Goal: Task Accomplishment & Management: Use online tool/utility

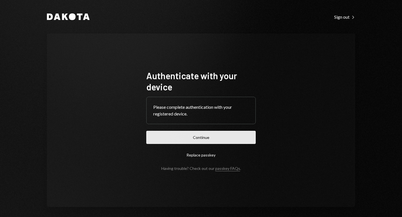
click at [207, 134] on button "Continue" at bounding box center [200, 137] width 109 height 13
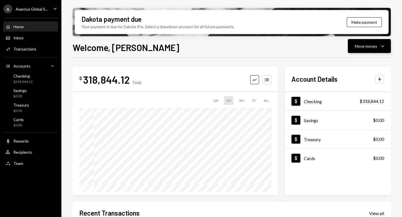
click at [366, 46] on div "Move money" at bounding box center [365, 46] width 22 height 6
click at [353, 63] on div "Send" at bounding box center [364, 63] width 41 height 6
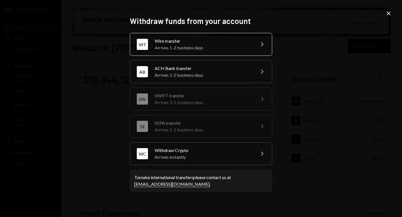
click at [190, 46] on div "Arrives 1-2 business days" at bounding box center [202, 47] width 97 height 7
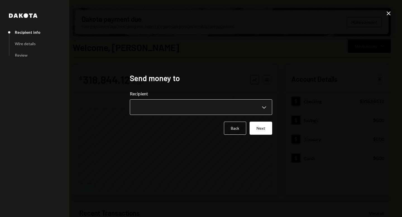
click at [208, 101] on body "A Avantux Global S... Caret Down Home Home Inbox Inbox Activities Transactions …" at bounding box center [201, 108] width 402 height 217
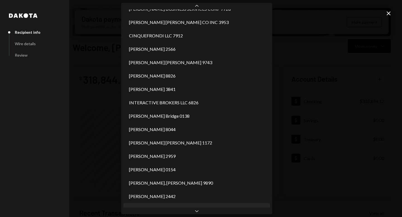
scroll to position [277, 0]
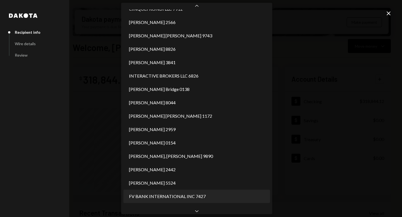
select select "**********"
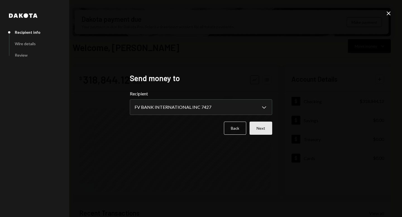
click at [260, 126] on button "Next" at bounding box center [260, 128] width 23 height 13
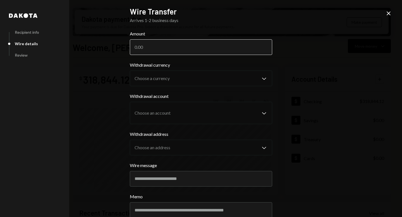
click at [152, 40] on input "Amount" at bounding box center [201, 47] width 142 height 16
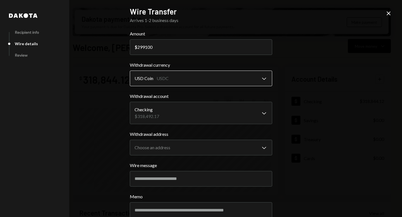
type input "299100"
click at [183, 78] on body "A Avantux Global S... Caret Down Home Home Inbox Inbox Activities Transactions …" at bounding box center [201, 108] width 402 height 217
click at [183, 110] on body "A Avantux Global S... Caret Down Home Home Inbox Inbox Activities Transactions …" at bounding box center [201, 108] width 402 height 217
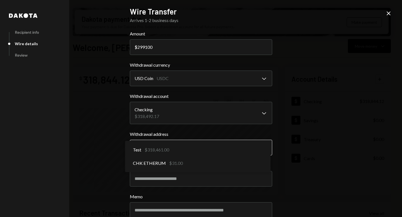
click at [200, 148] on body "A Avantux Global S... Caret Down Home Home Inbox Inbox Activities Transactions …" at bounding box center [201, 108] width 402 height 217
select select "**********"
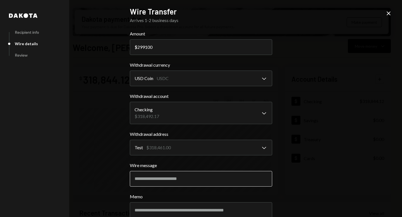
click at [193, 181] on input "Wire message" at bounding box center [201, 179] width 142 height 16
type input "**********"
click at [287, 119] on div "**********" at bounding box center [201, 108] width 402 height 217
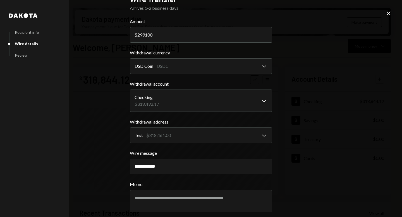
scroll to position [36, 0]
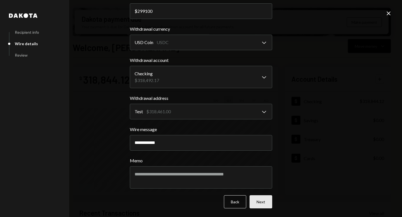
click at [255, 203] on button "Next" at bounding box center [260, 201] width 23 height 13
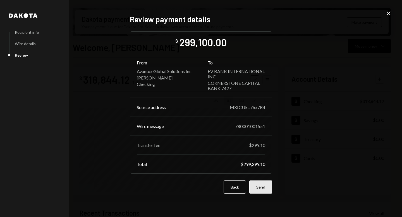
click at [267, 190] on button "Send" at bounding box center [260, 186] width 23 height 13
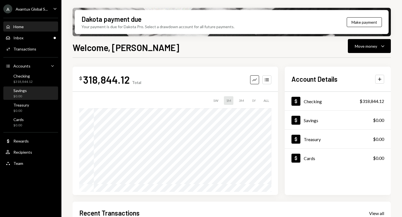
click at [34, 87] on div "Savings $0.00" at bounding box center [31, 93] width 50 height 13
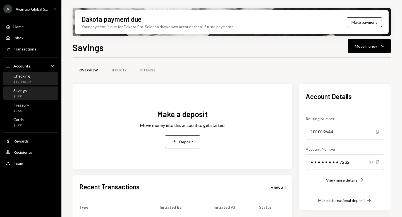
click at [36, 78] on div "Checking $19,448.19" at bounding box center [31, 79] width 50 height 11
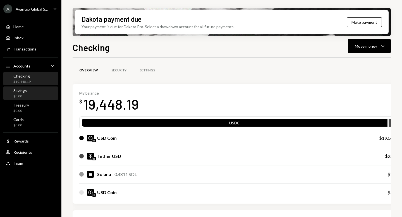
click at [25, 95] on div "$0.00" at bounding box center [19, 96] width 13 height 5
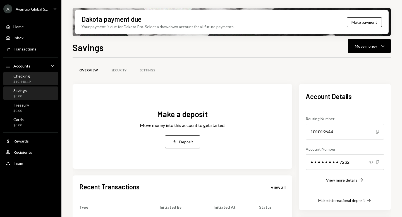
click at [26, 79] on div "Checking $19,448.19" at bounding box center [21, 79] width 17 height 11
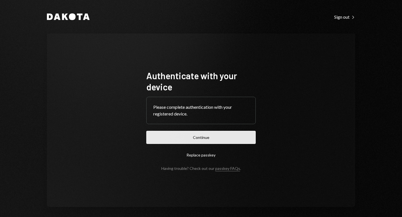
click at [194, 137] on button "Continue" at bounding box center [200, 137] width 109 height 13
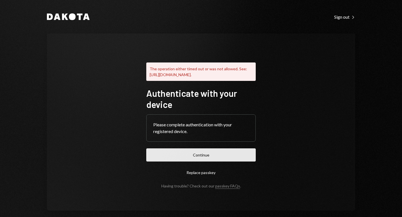
click at [196, 161] on button "Continue" at bounding box center [200, 154] width 109 height 13
